Goal: Transaction & Acquisition: Purchase product/service

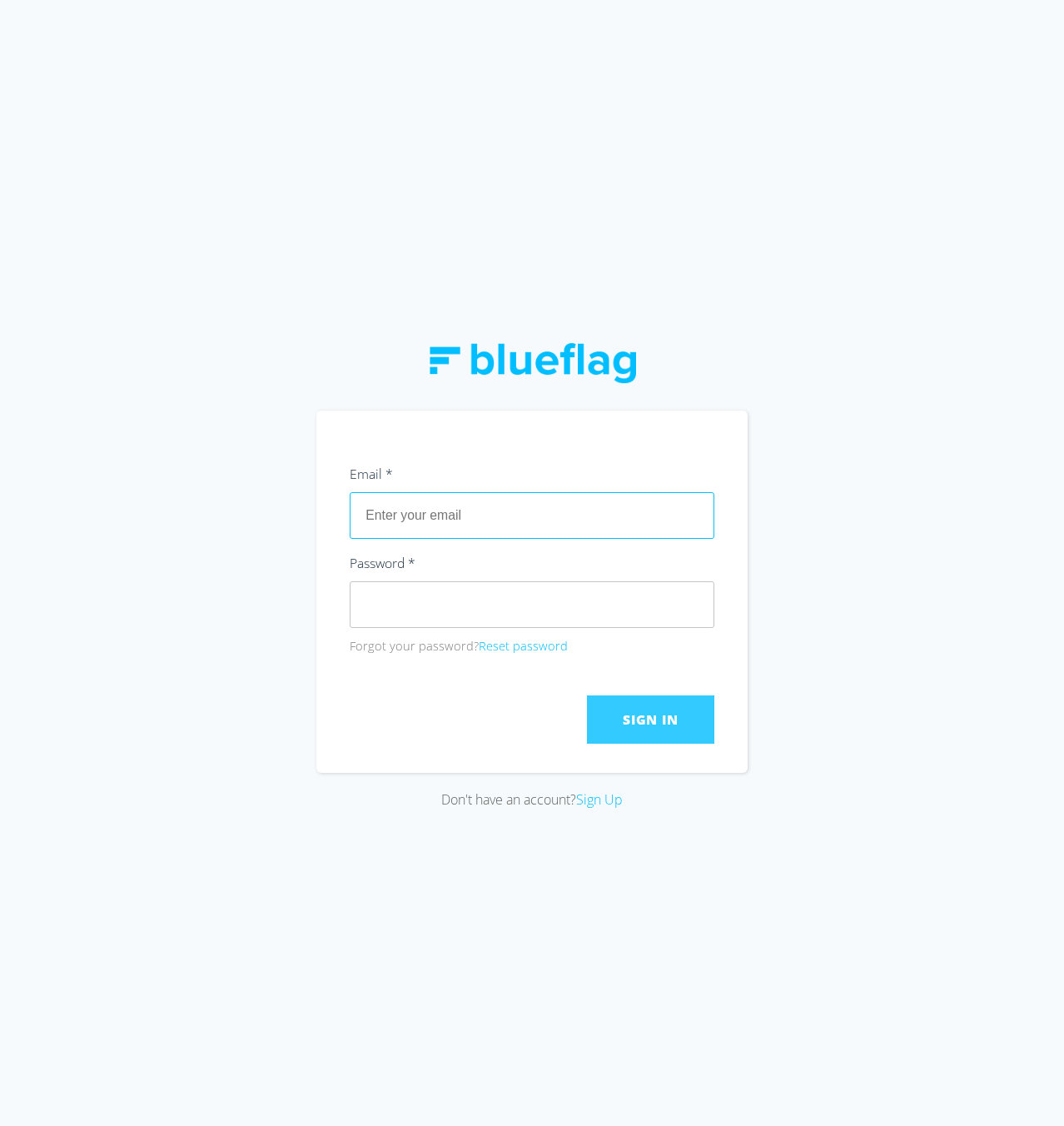
type input "[EMAIL_ADDRESS][DOMAIN_NAME]"
click at [669, 724] on span "Sign In" at bounding box center [650, 719] width 55 height 19
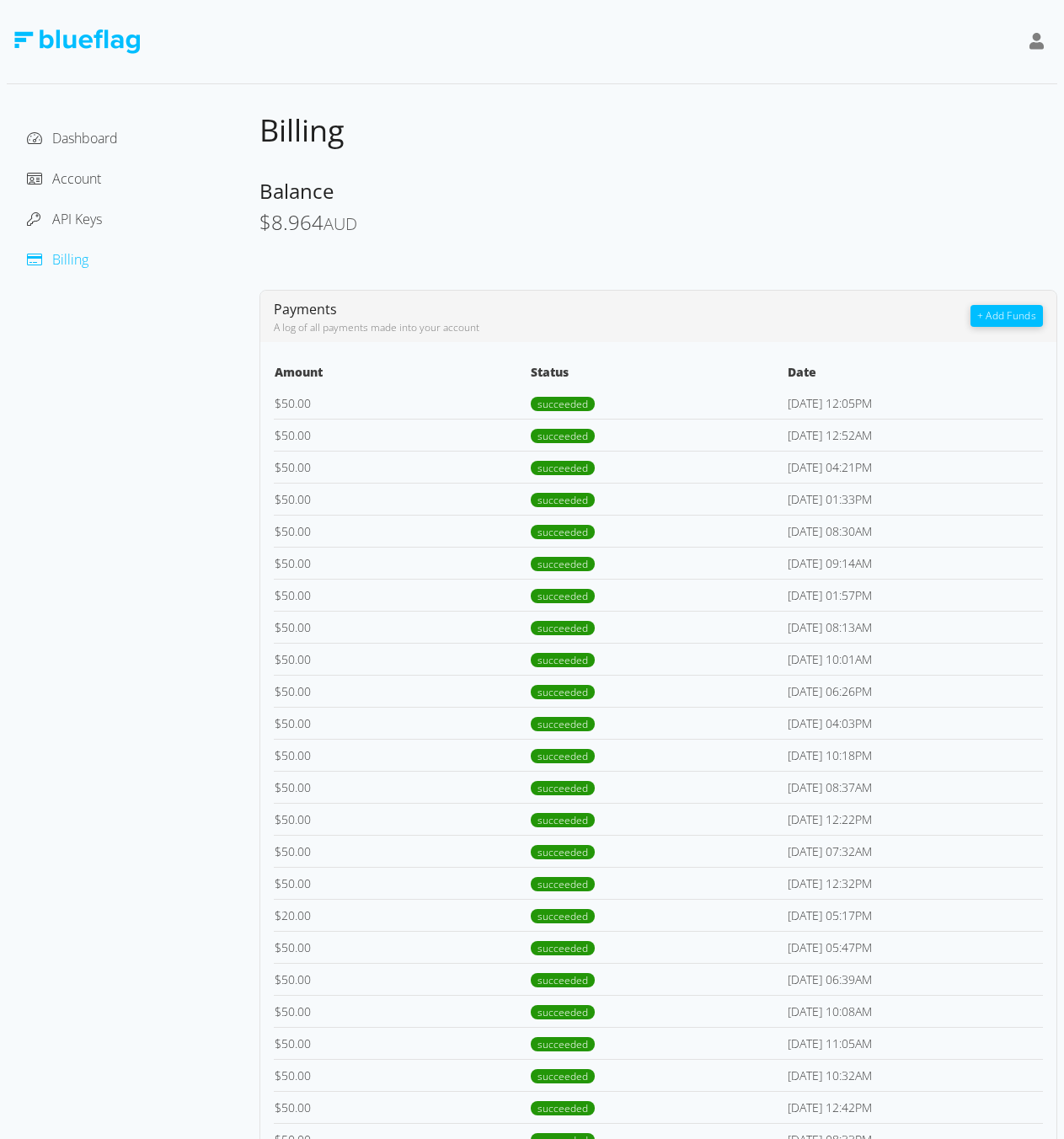
click at [984, 322] on button "+ Add Funds" at bounding box center [1006, 316] width 72 height 21
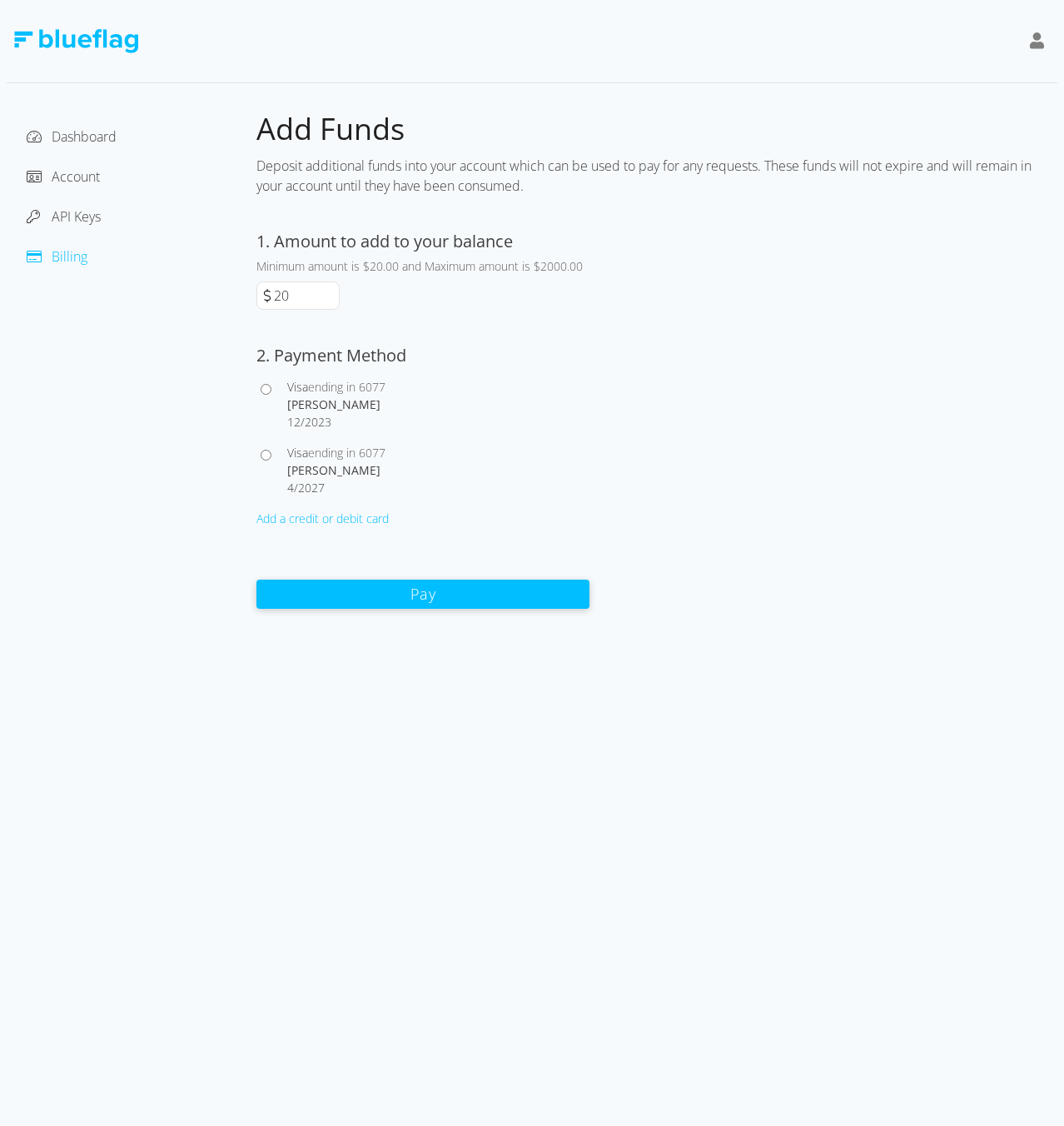
click at [267, 458] on input "Visa ending in 6077 [PERSON_NAME] 4 / 2027" at bounding box center [266, 455] width 11 height 11
radio input "true"
drag, startPoint x: 290, startPoint y: 294, endPoint x: 250, endPoint y: 297, distance: 40.1
click at [250, 296] on div "Dashboard Account API Keys Billing Add Funds Deposit additional funds into your…" at bounding box center [532, 359] width 1051 height 499
type input "50"
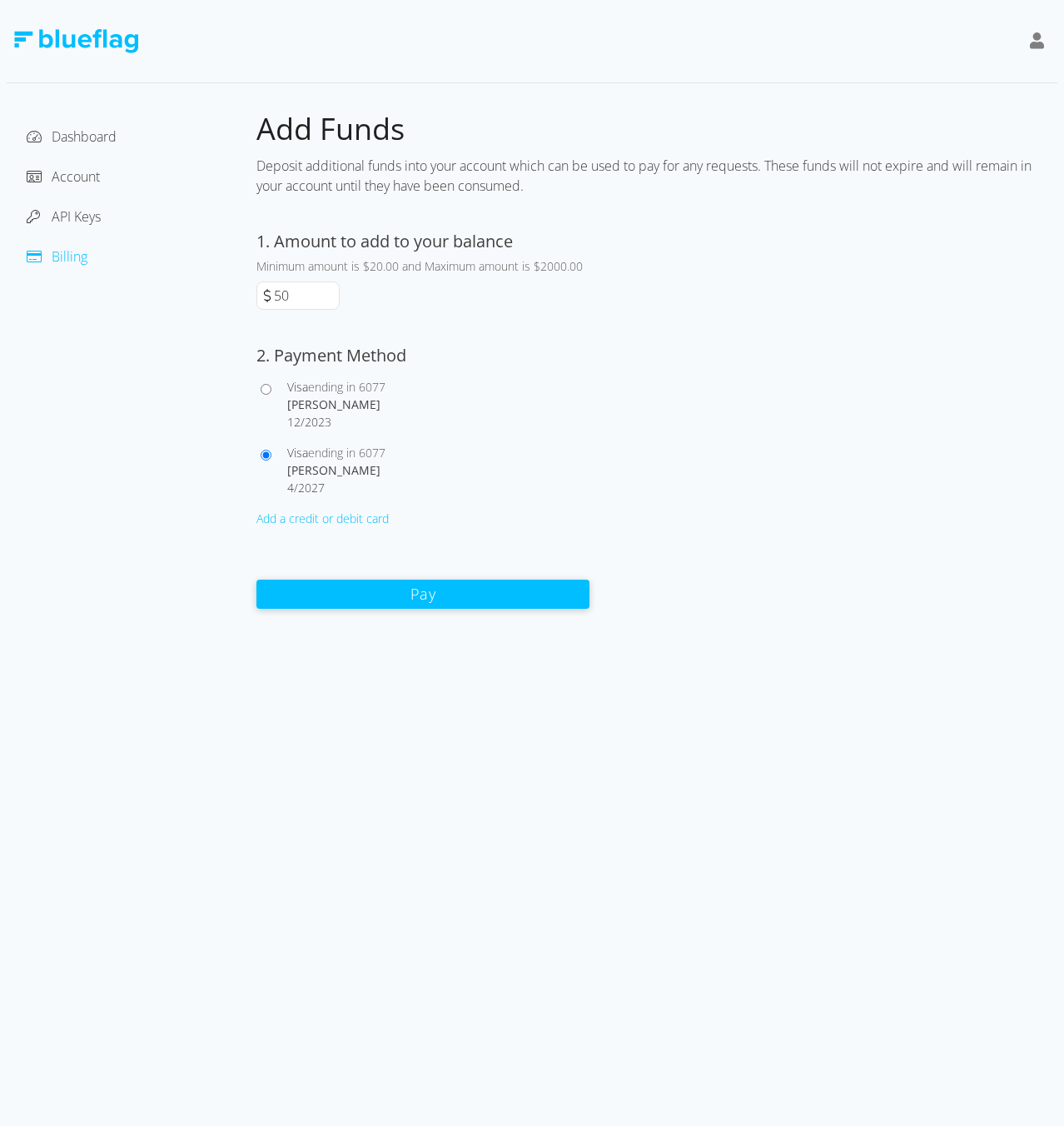
click at [201, 463] on div "Dashboard Account API Keys Billing" at bounding box center [132, 359] width 250 height 499
click at [333, 599] on button "Pay" at bounding box center [422, 593] width 333 height 29
